Goal: Task Accomplishment & Management: Complete application form

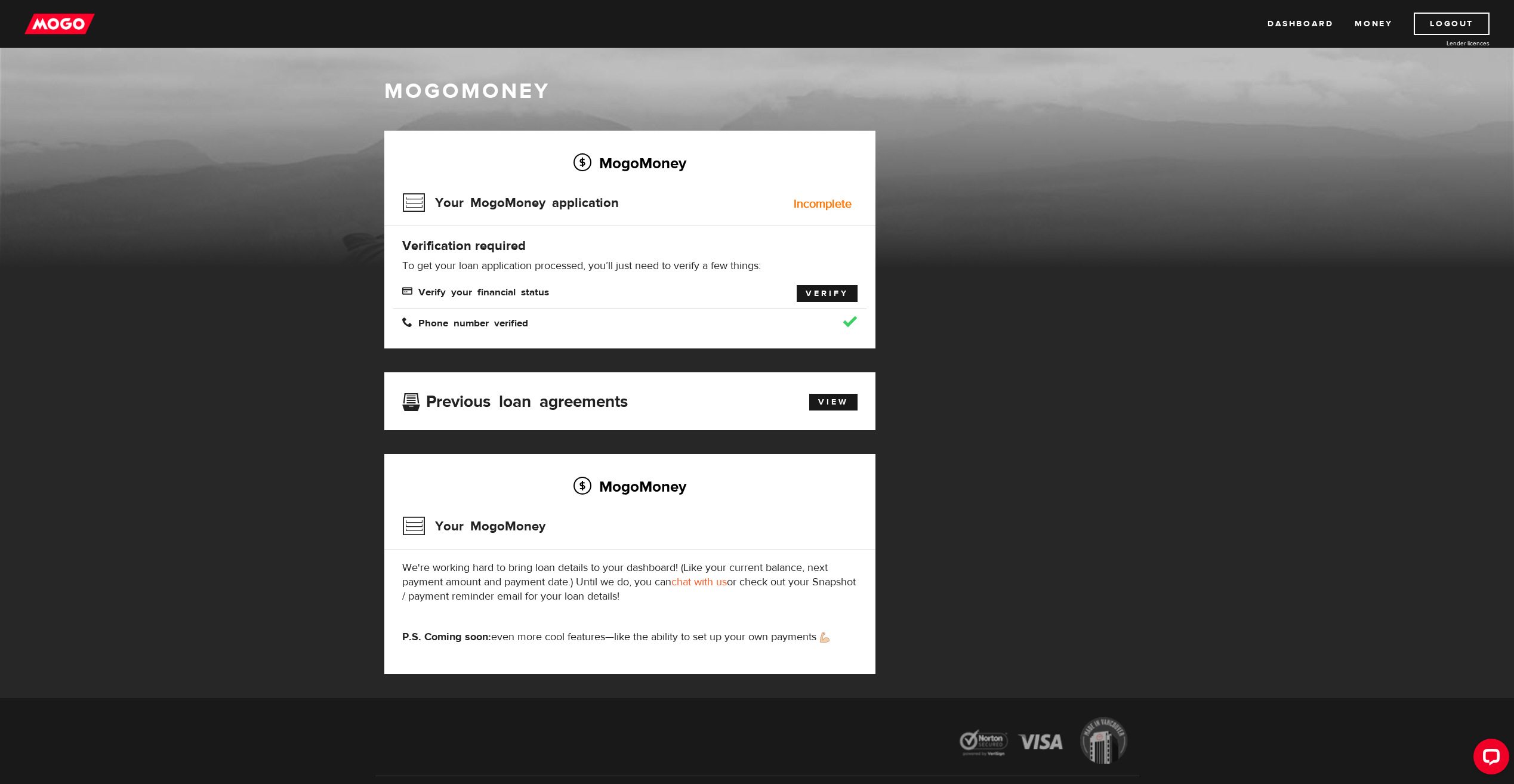
click at [820, 290] on link "Verify" at bounding box center [827, 292] width 61 height 16
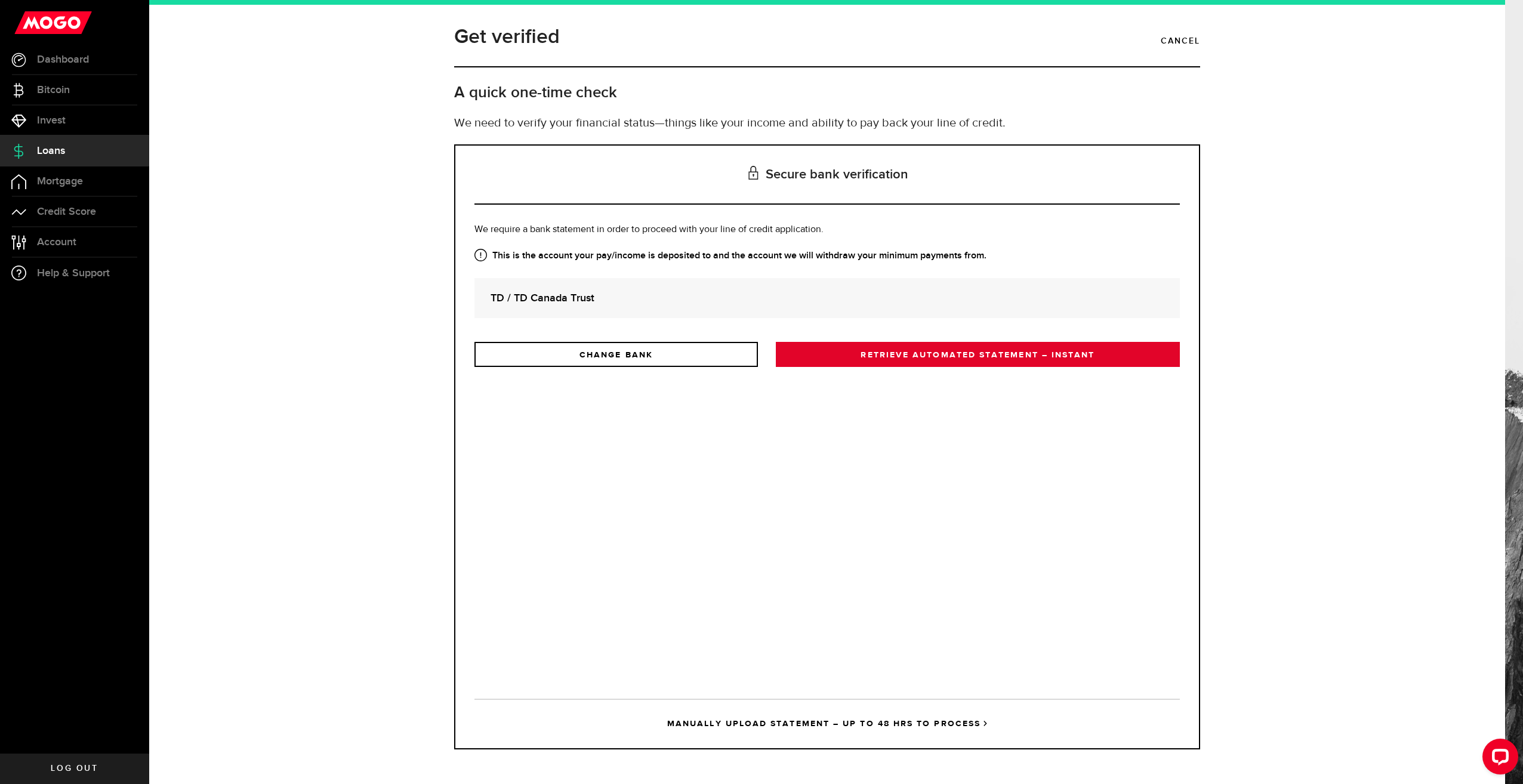
click at [868, 360] on link "RETRIEVE AUTOMATED STATEMENT – INSTANT" at bounding box center [977, 354] width 404 height 25
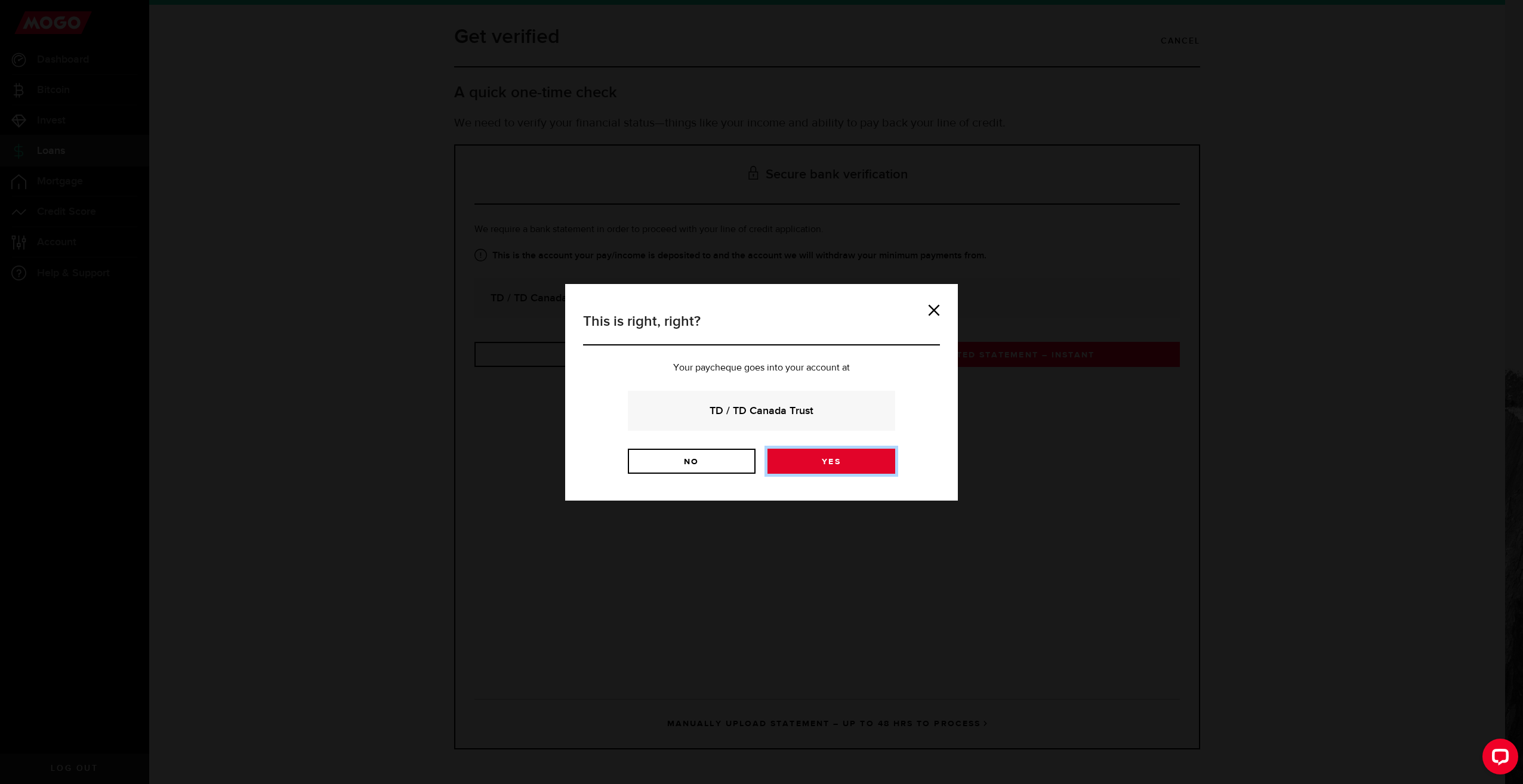
click at [849, 460] on link "Yes" at bounding box center [831, 461] width 128 height 25
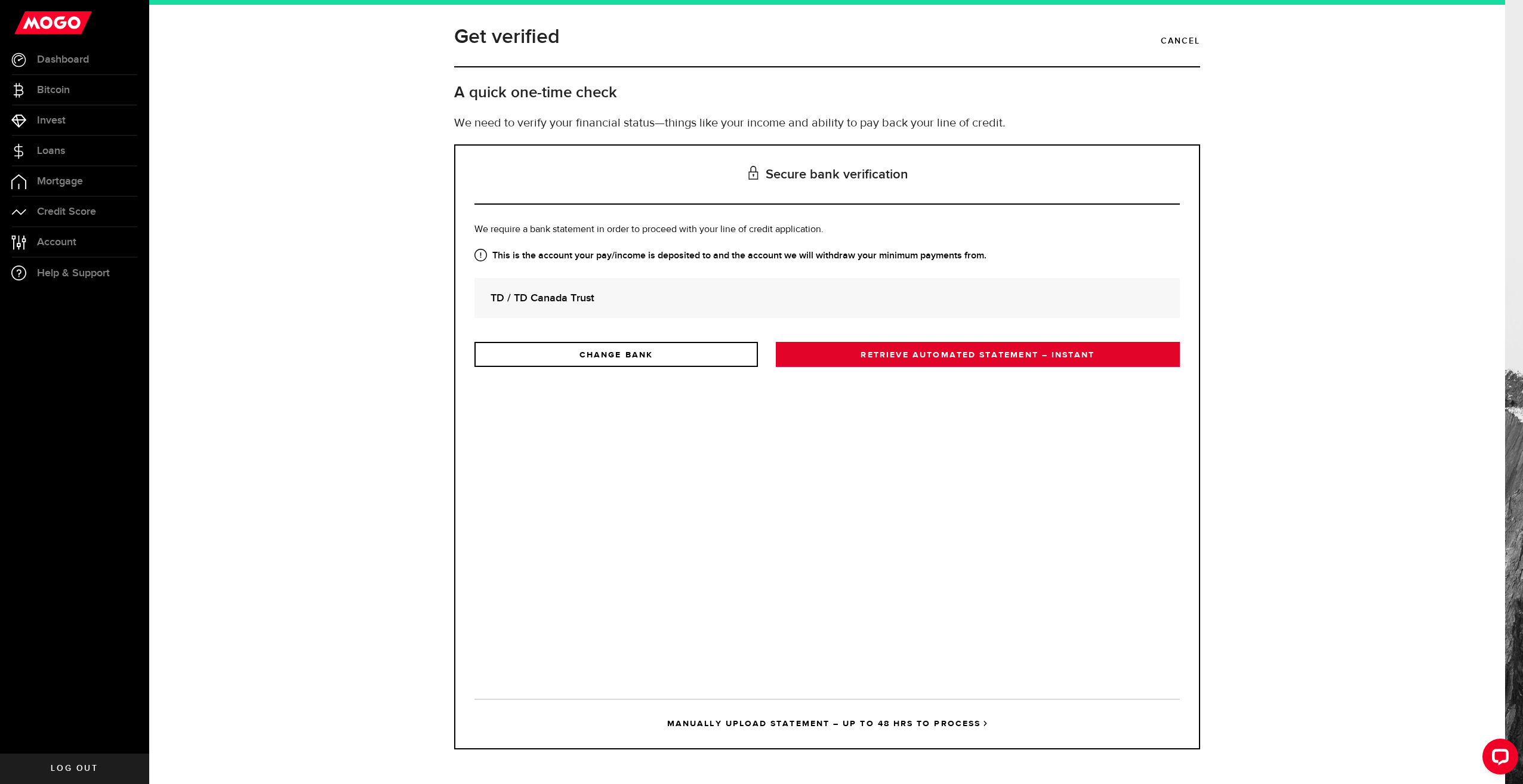
click at [845, 351] on link "RETRIEVE AUTOMATED STATEMENT – INSTANT" at bounding box center [977, 354] width 404 height 25
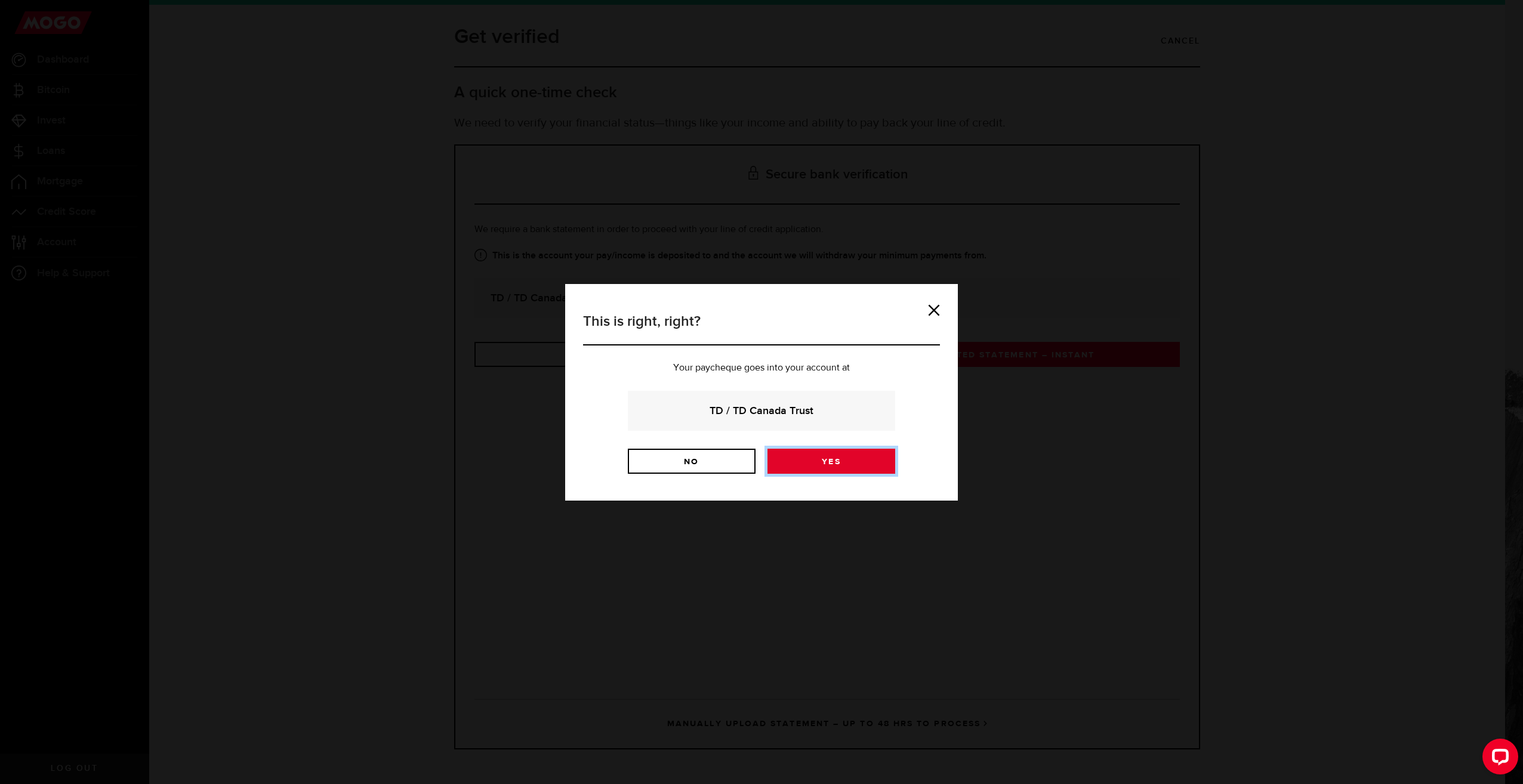
click at [832, 458] on link "Yes" at bounding box center [831, 461] width 128 height 25
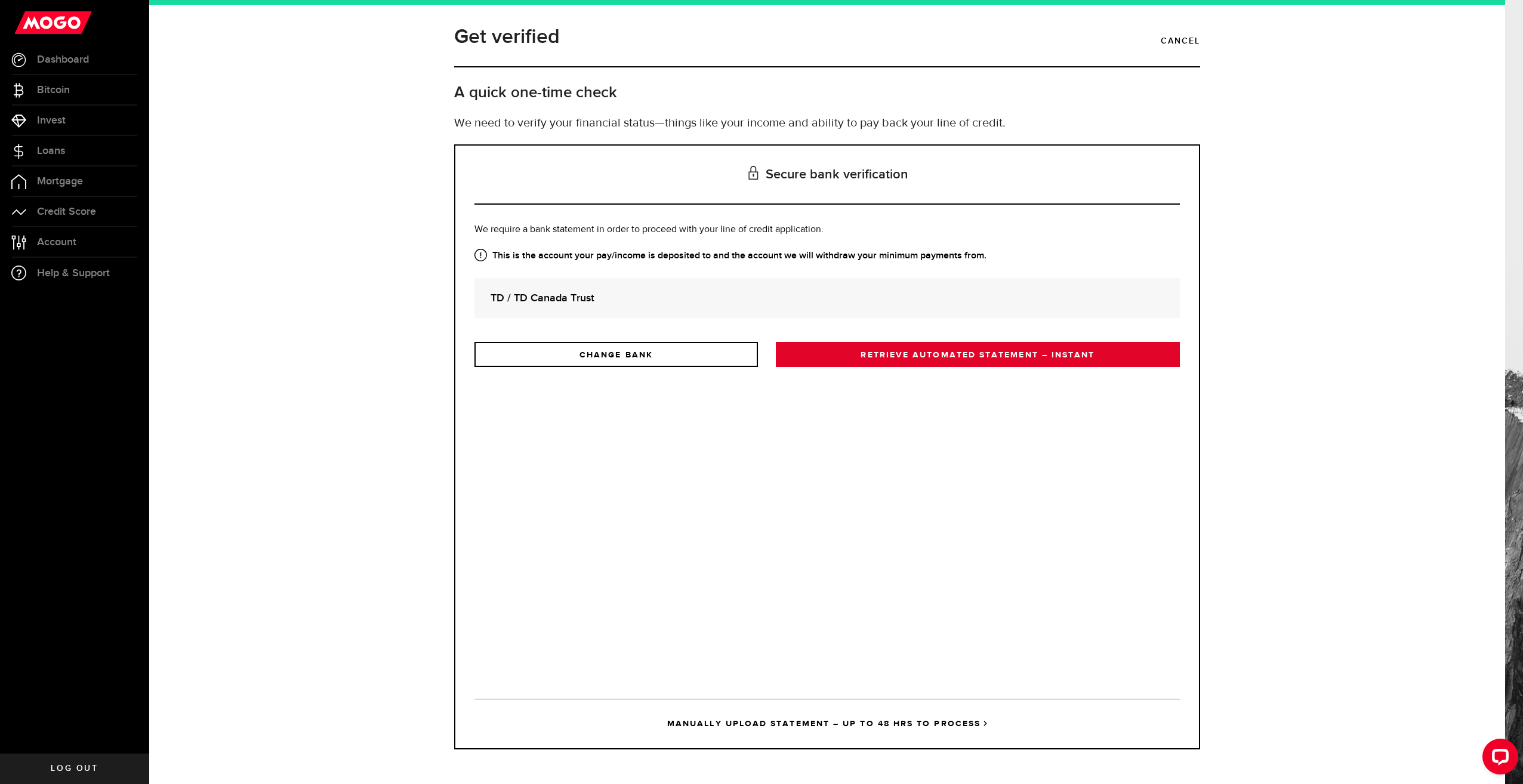
click at [848, 355] on link "RETRIEVE AUTOMATED STATEMENT – INSTANT" at bounding box center [977, 354] width 404 height 25
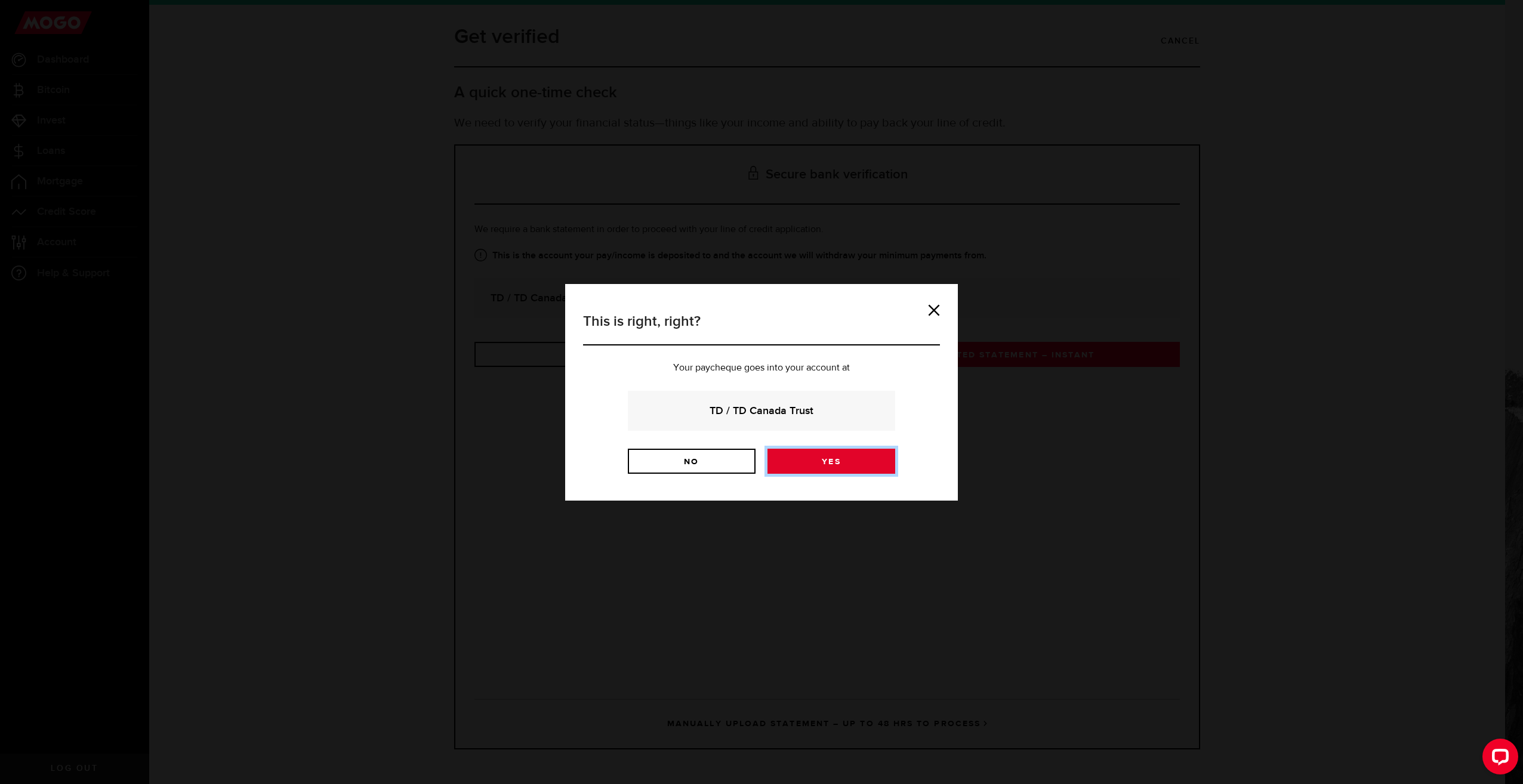
click at [808, 464] on link "Yes" at bounding box center [831, 461] width 128 height 25
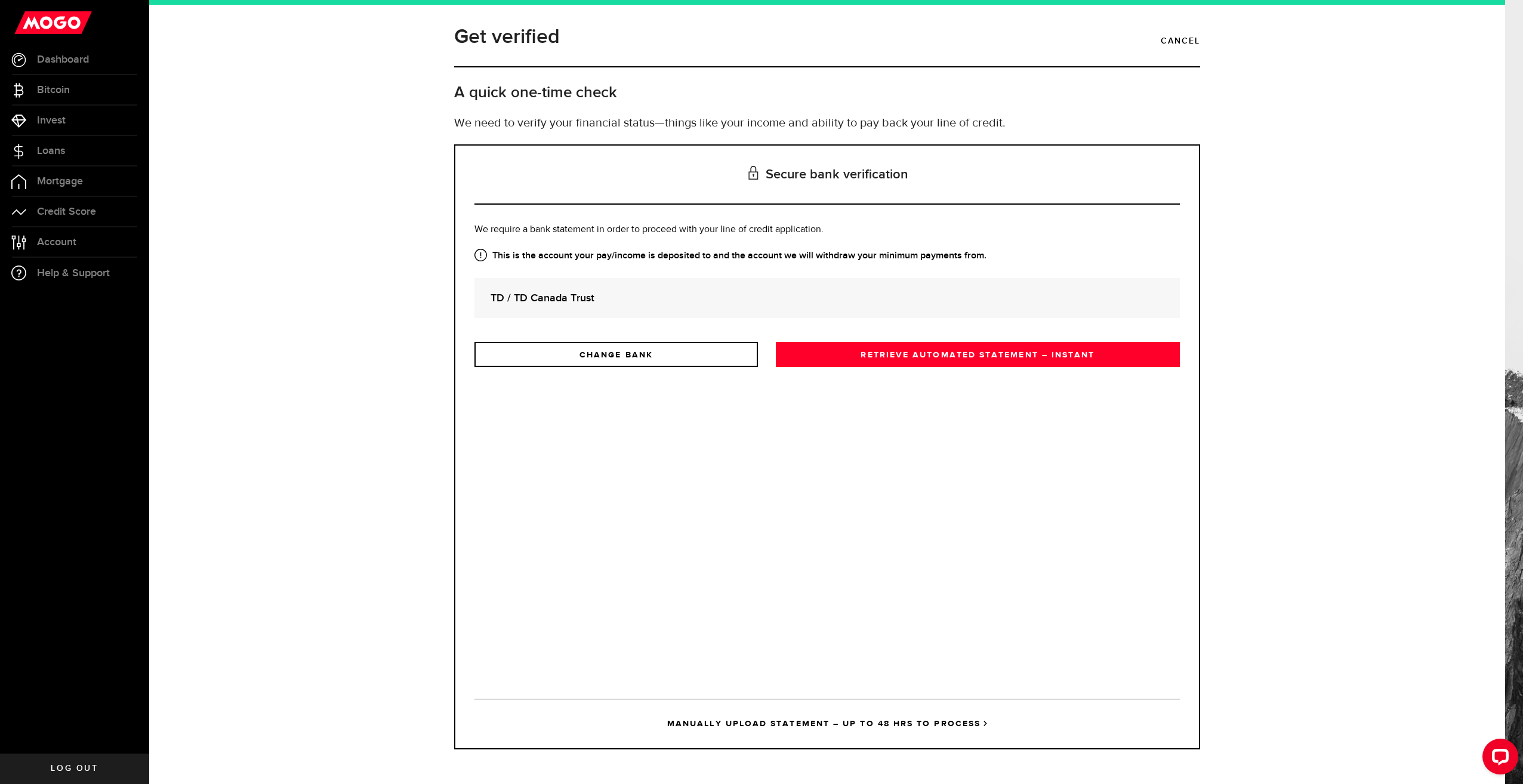
click at [718, 726] on link "MANUALLY UPLOAD STATEMENT – UP TO 48 HRS TO PROCESS" at bounding box center [826, 722] width 705 height 49
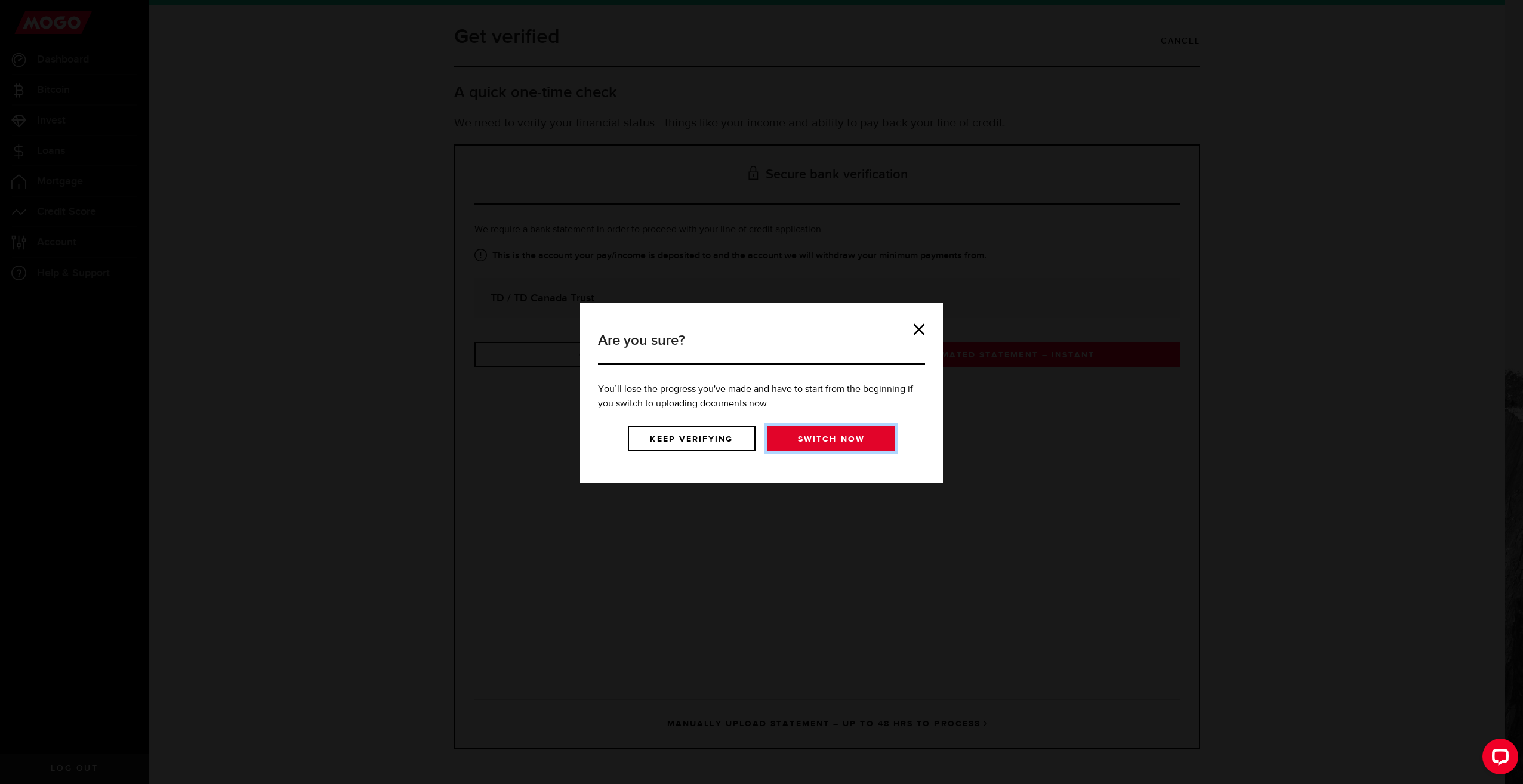
click at [840, 443] on link "Switch now" at bounding box center [831, 439] width 128 height 25
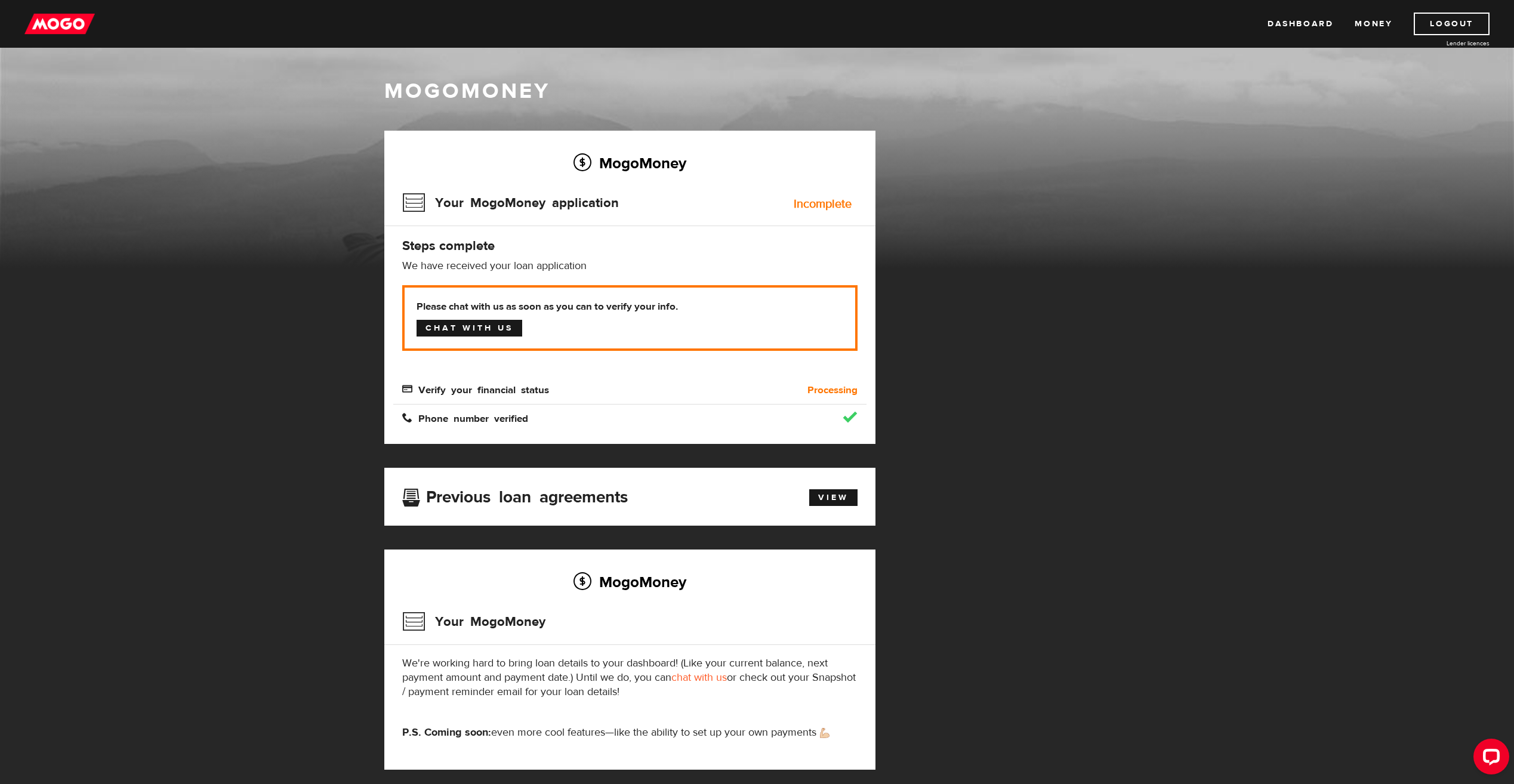
click at [515, 333] on link "Chat with us" at bounding box center [470, 327] width 106 height 16
